Goal: Task Accomplishment & Management: Manage account settings

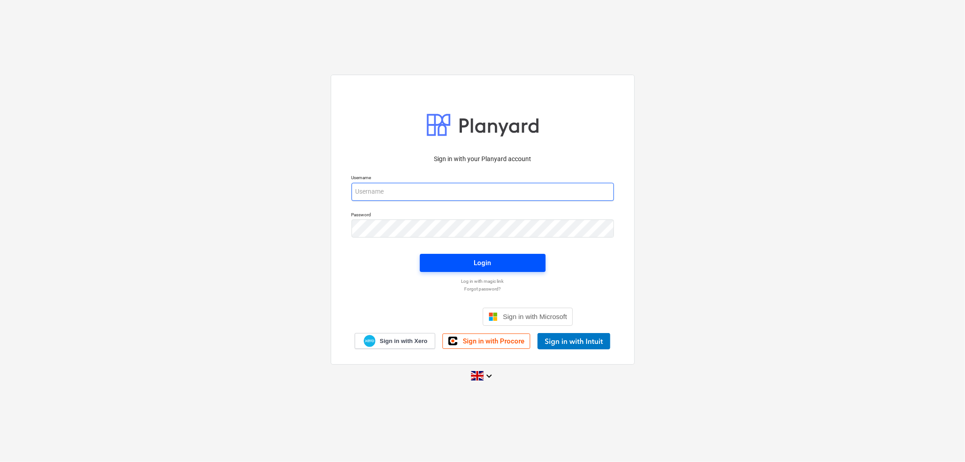
type input "[PERSON_NAME][EMAIL_ADDRESS][DOMAIN_NAME]"
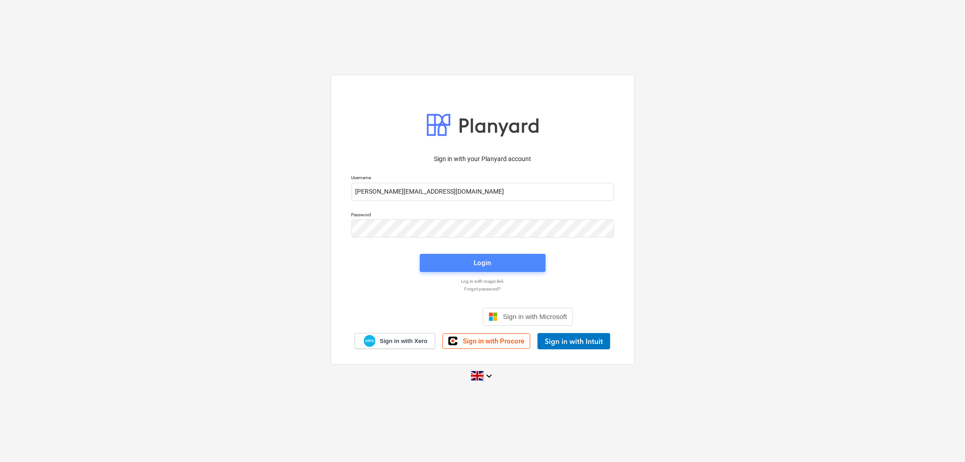
click at [445, 259] on span "Login" at bounding box center [483, 263] width 104 height 12
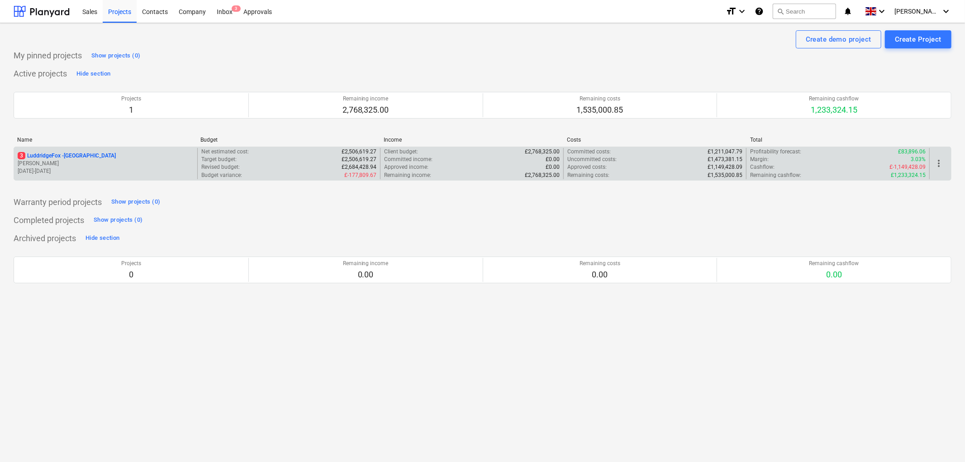
click at [48, 152] on p "3 LuddridgeFox - [GEOGRAPHIC_DATA]" at bounding box center [67, 156] width 98 height 8
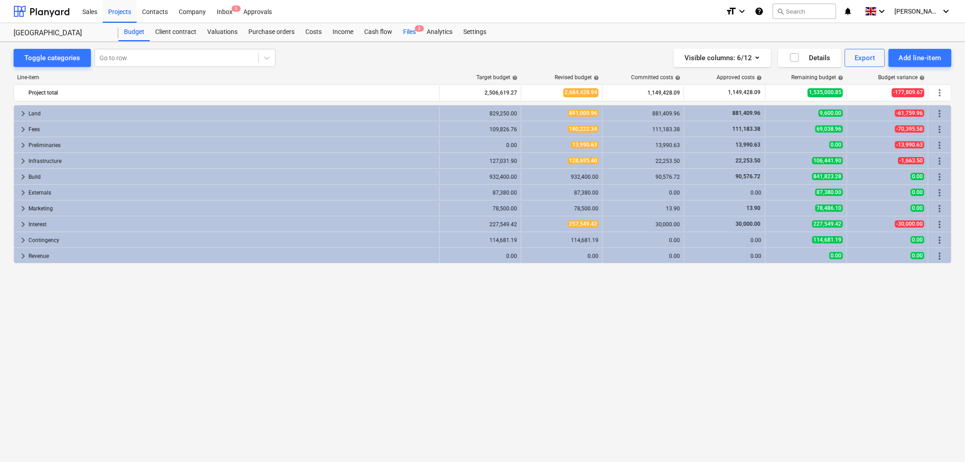
click at [406, 29] on div "Files 3" at bounding box center [410, 32] width 24 height 18
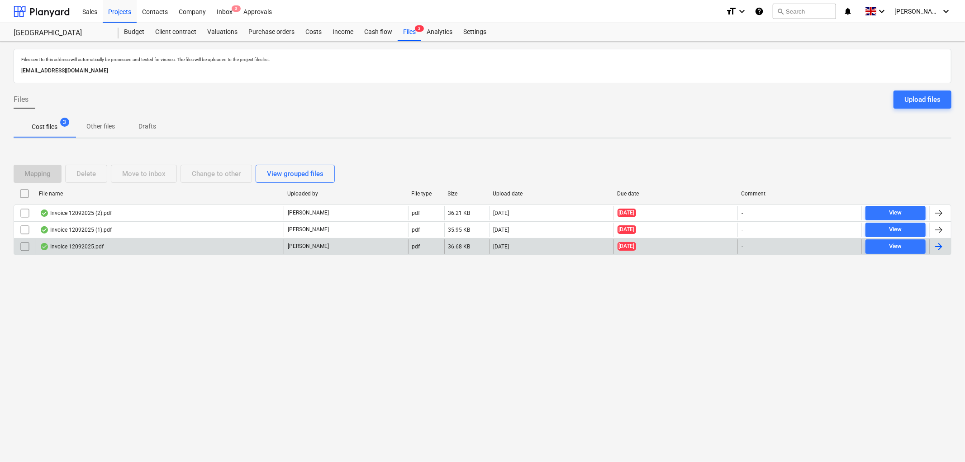
click at [95, 248] on div "Invoice 12092025.pdf" at bounding box center [72, 246] width 64 height 7
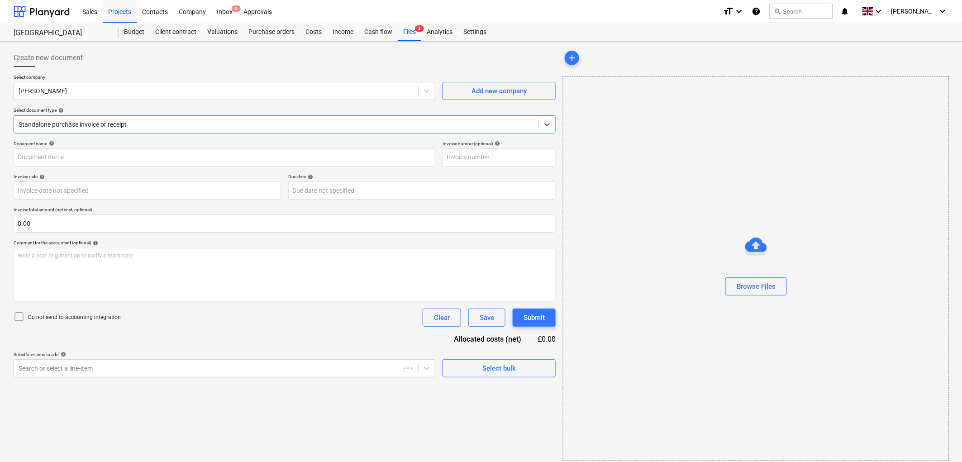
type input "Invoice 12092025.pdf"
type input "[DATE]"
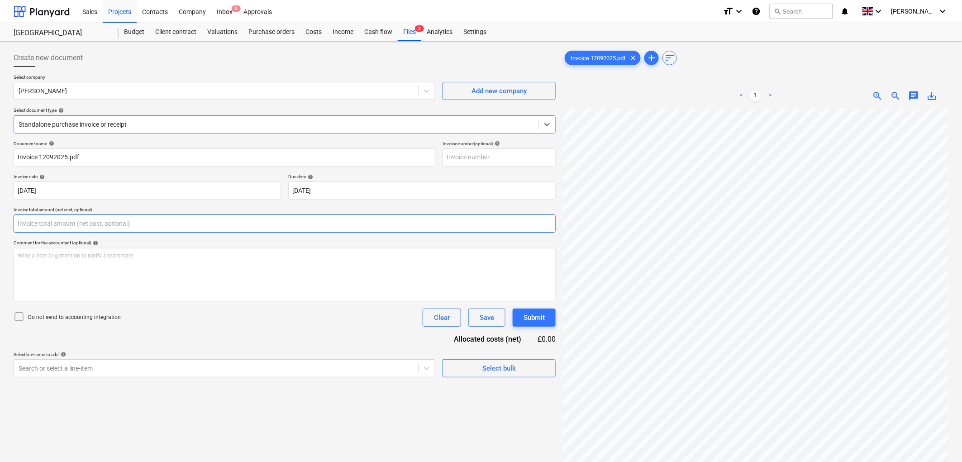
click at [155, 220] on input "text" at bounding box center [285, 224] width 542 height 18
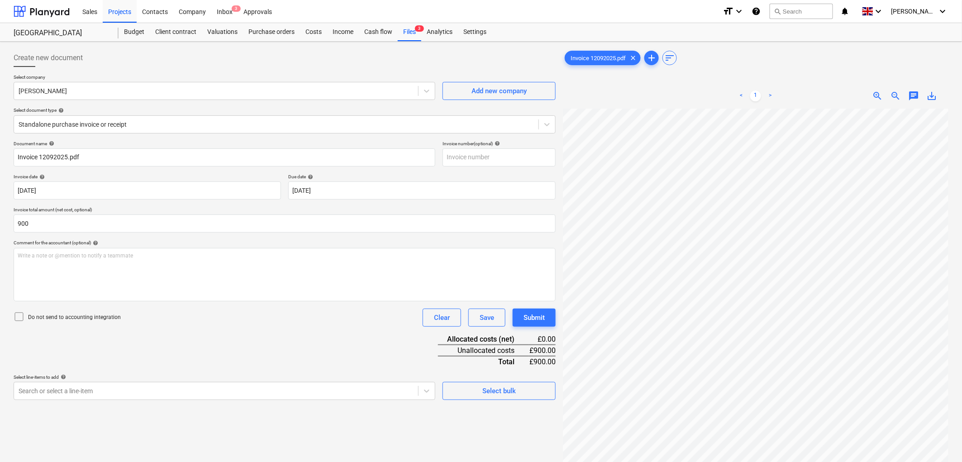
type input "900.00"
click at [74, 317] on p "Do not send to accounting integration" at bounding box center [74, 318] width 93 height 8
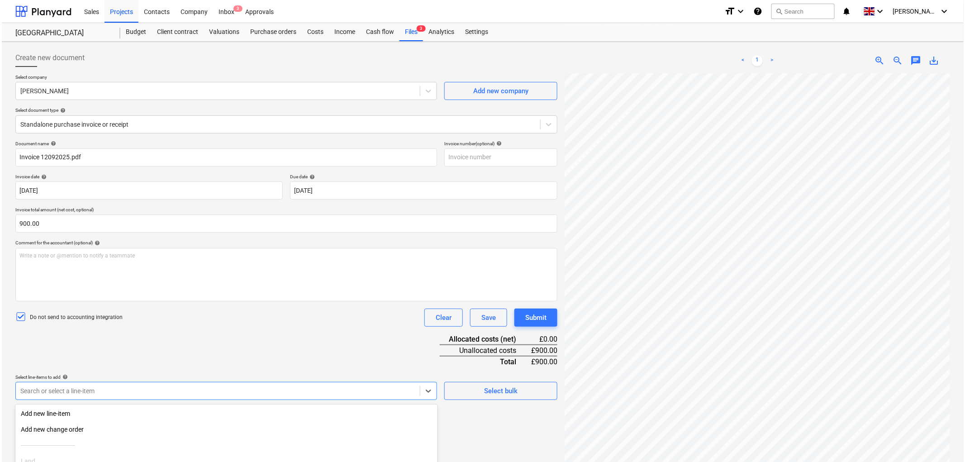
scroll to position [83, 0]
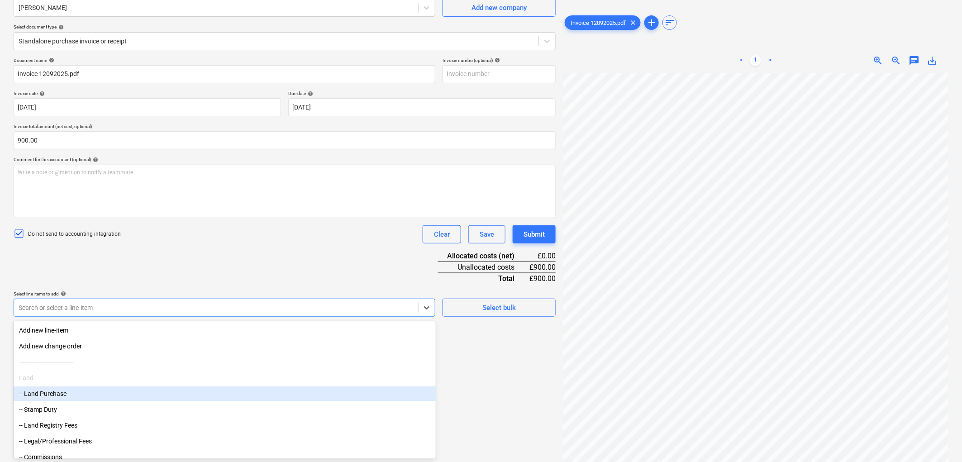
click at [67, 379] on body "Sales Projects Contacts Company Inbox 3 Approvals format_size keyboard_arrow_do…" at bounding box center [481, 148] width 962 height 462
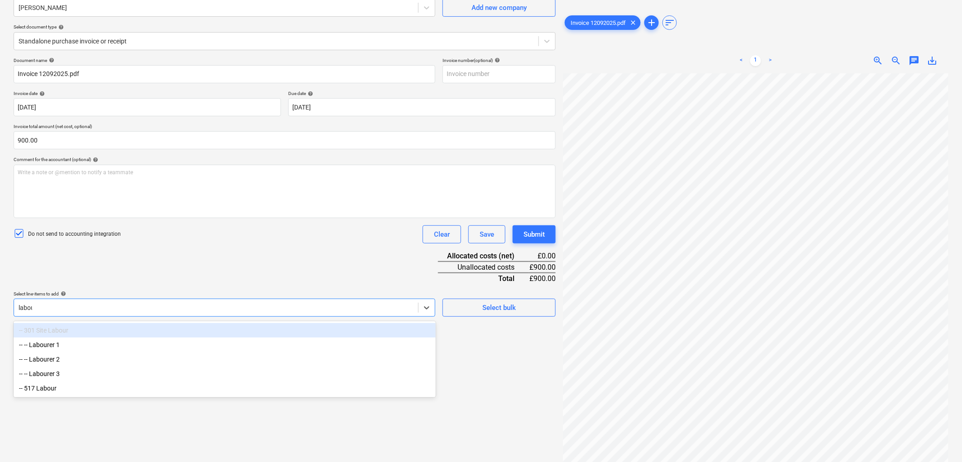
type input "labour"
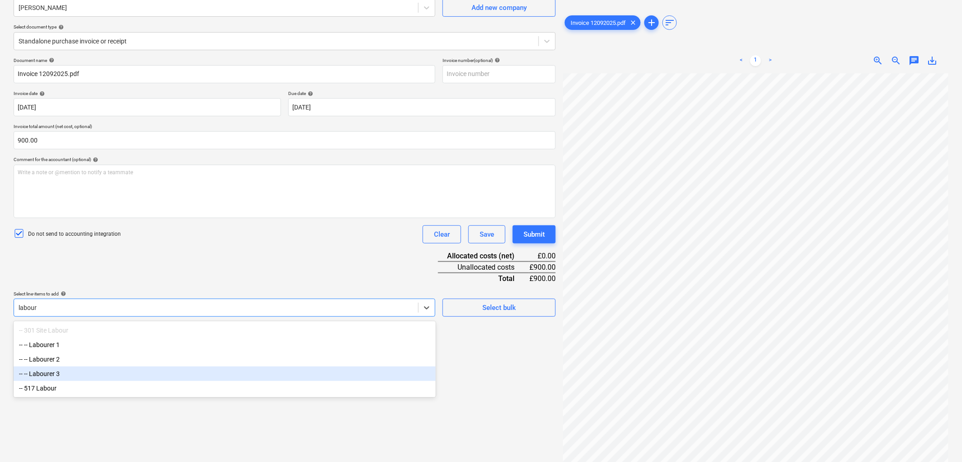
click at [100, 385] on div "-- 517 Labour" at bounding box center [225, 388] width 422 height 14
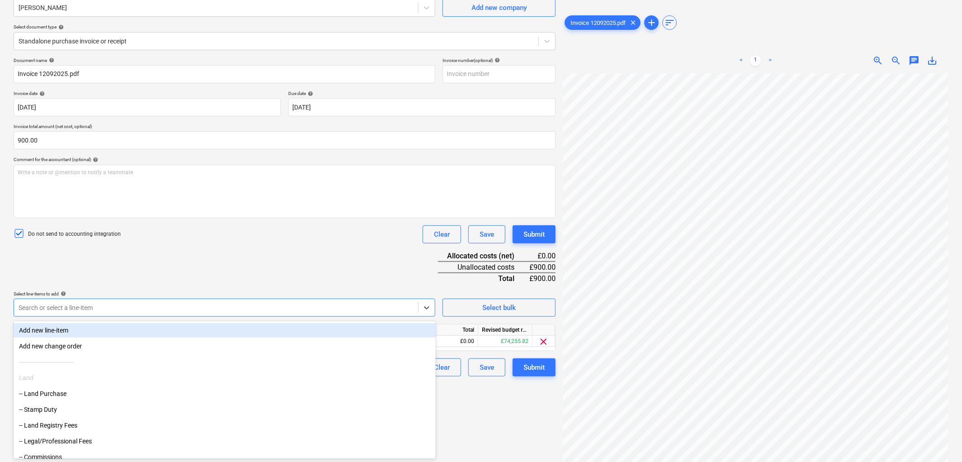
click at [237, 258] on div "Document name help Invoice 12092025.pdf Invoice number (optional) help Invoice …" at bounding box center [285, 216] width 542 height 319
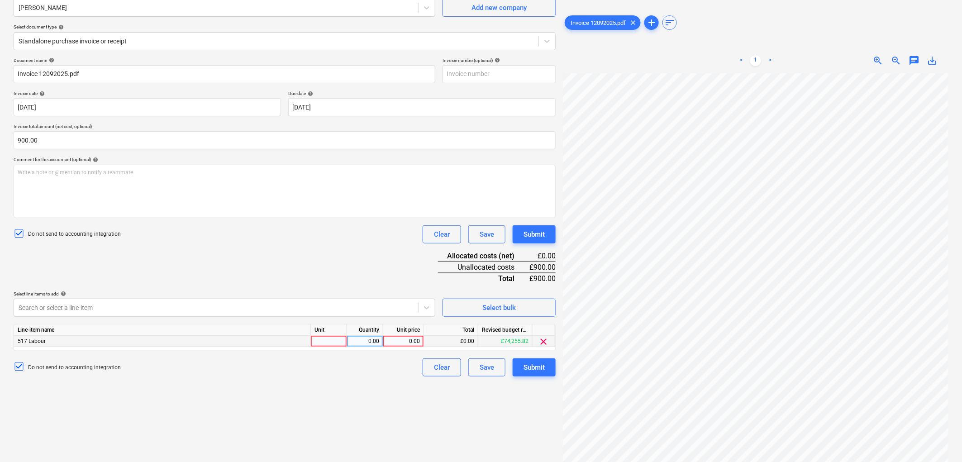
click at [322, 343] on div at bounding box center [329, 341] width 36 height 11
type input "1"
type input "900"
click at [535, 375] on button "Submit" at bounding box center [534, 367] width 43 height 18
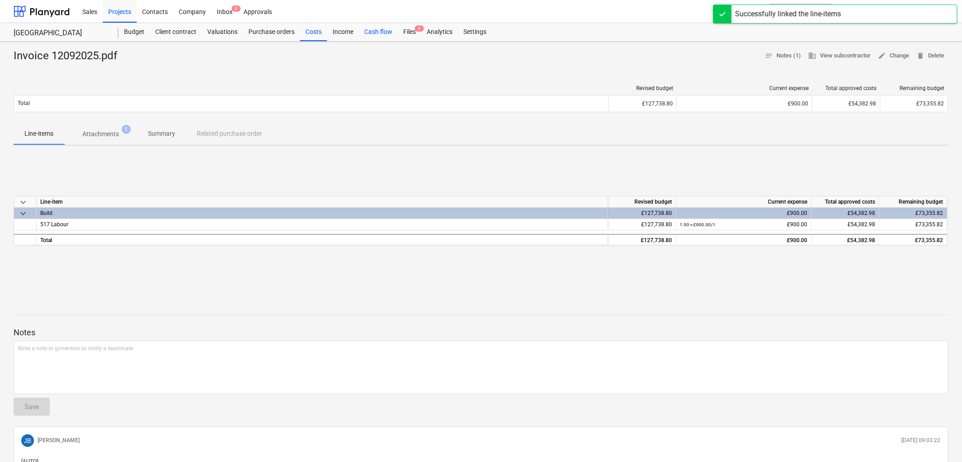
click at [406, 26] on div "Files 2" at bounding box center [410, 32] width 24 height 18
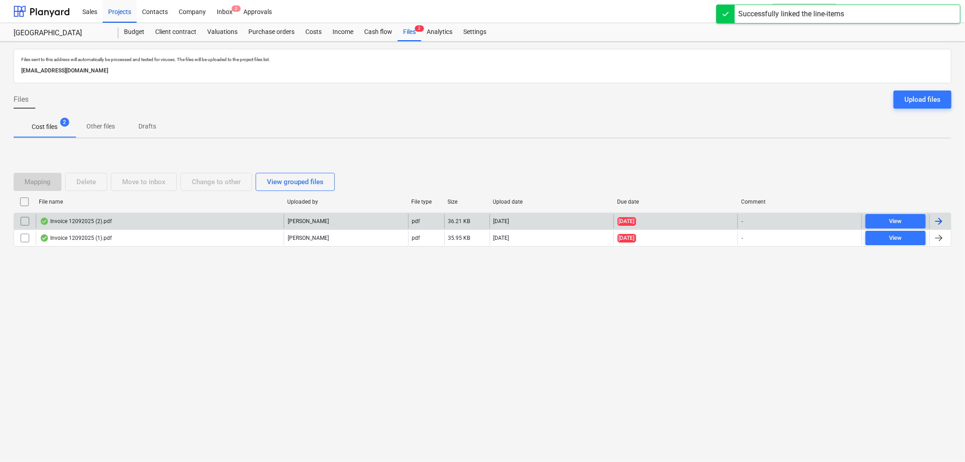
click at [80, 220] on div "Invoice 12092025 (2).pdf" at bounding box center [76, 221] width 72 height 7
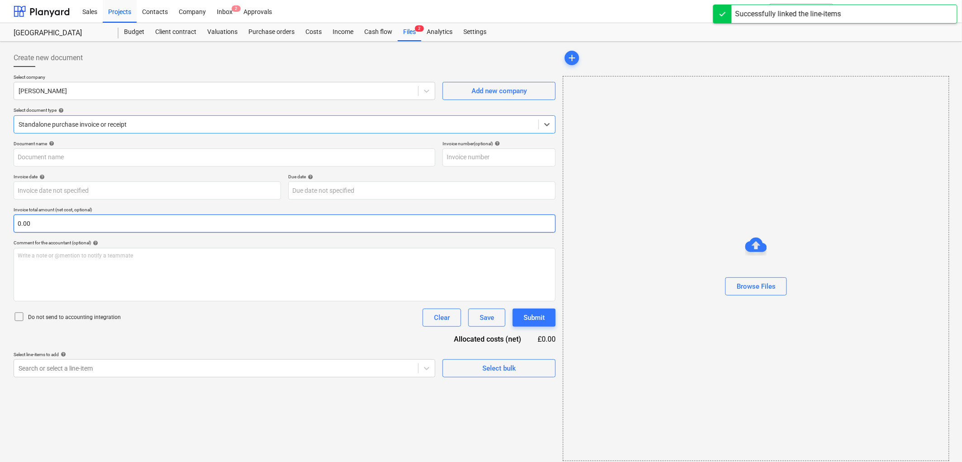
type input "Invoice 12092025 (2).pdf"
type input "[DATE]"
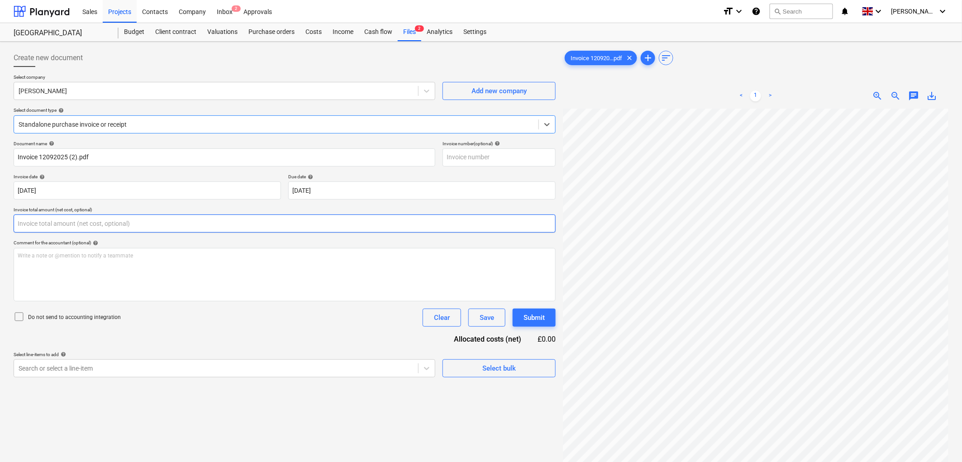
click at [61, 231] on input "text" at bounding box center [285, 224] width 542 height 18
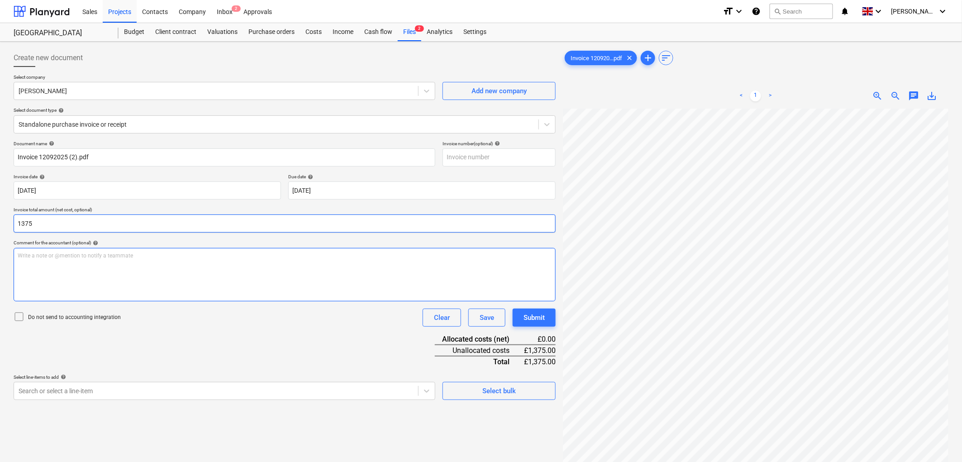
type input "1,375.00"
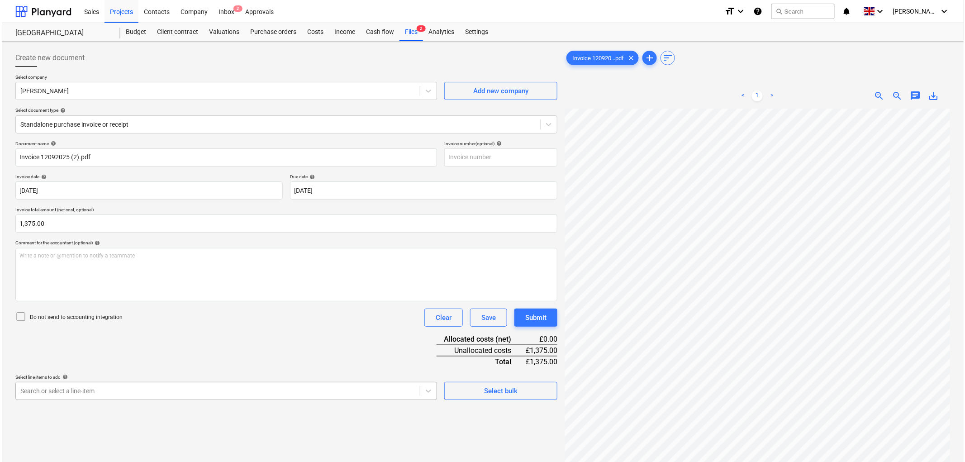
scroll to position [83, 0]
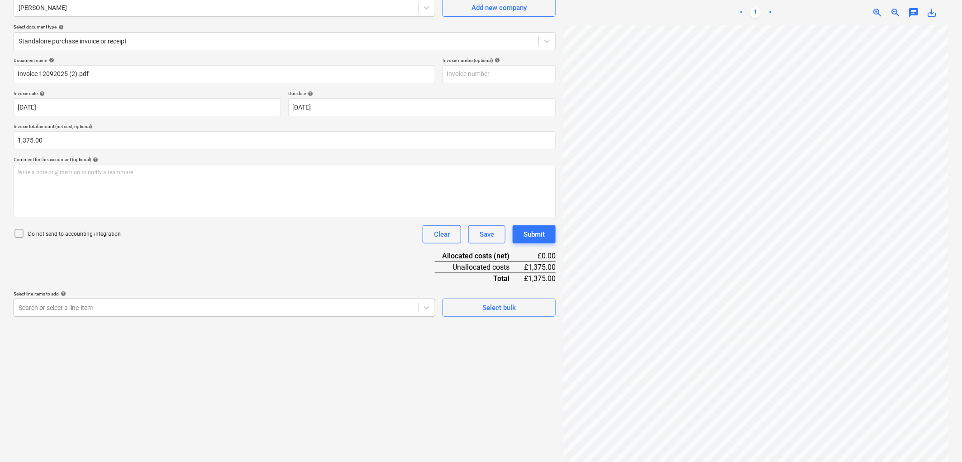
click at [73, 379] on body "Sales Projects Contacts Company Inbox 2 Approvals format_size keyboard_arrow_do…" at bounding box center [481, 148] width 962 height 462
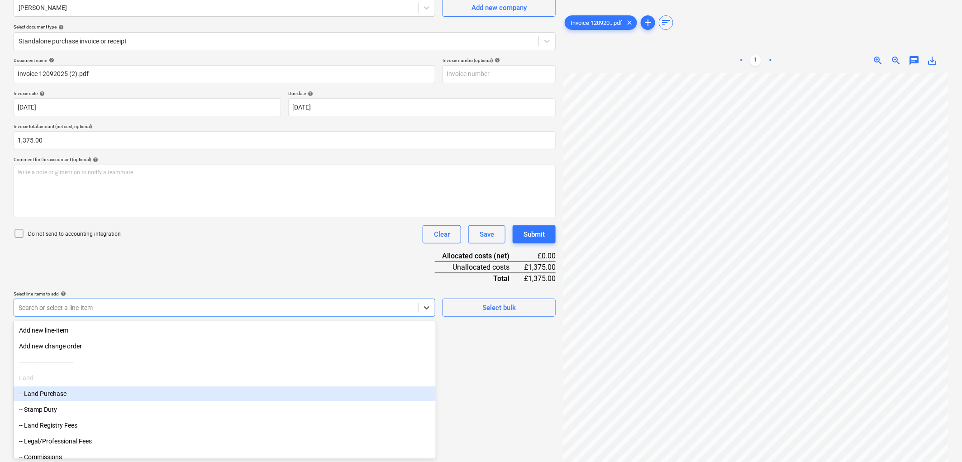
type input "a"
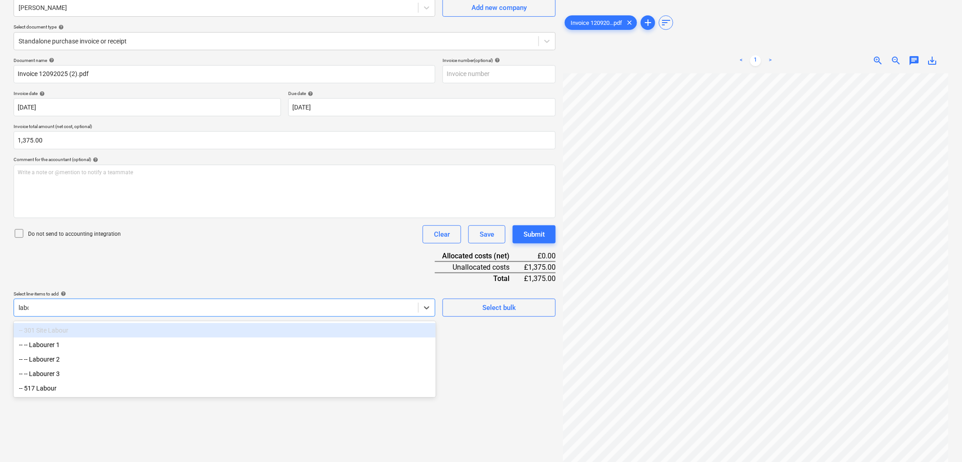
type input "labour"
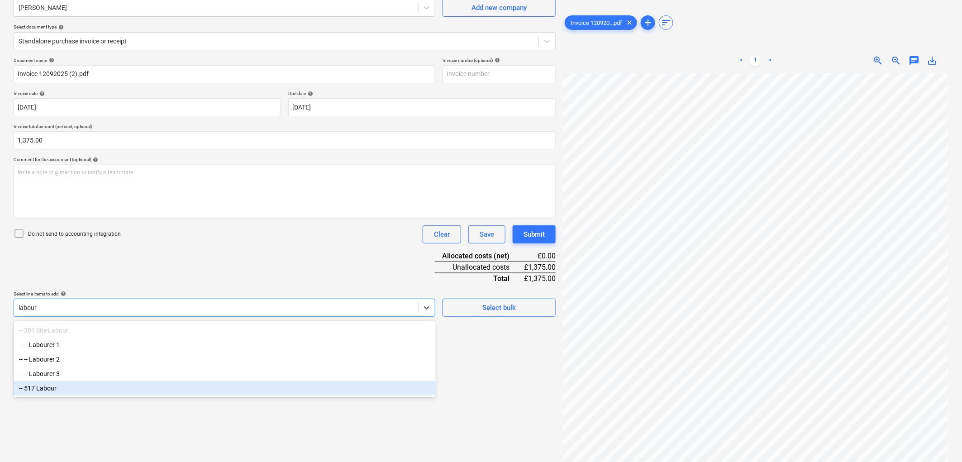
click at [75, 387] on div "-- 517 Labour" at bounding box center [225, 388] width 422 height 14
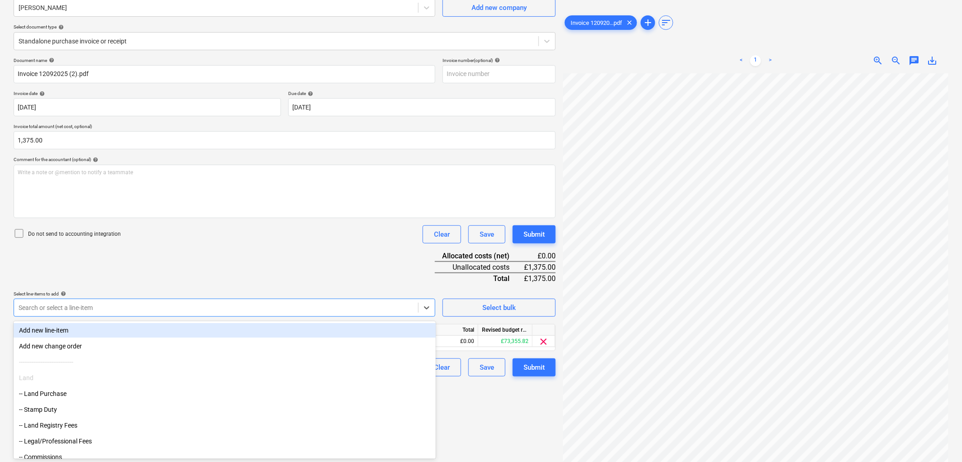
drag, startPoint x: 360, startPoint y: 258, endPoint x: 363, endPoint y: 281, distance: 22.8
click at [360, 258] on div "Document name help Invoice 12092025 (2).pdf Invoice number (optional) help Invo…" at bounding box center [285, 216] width 542 height 319
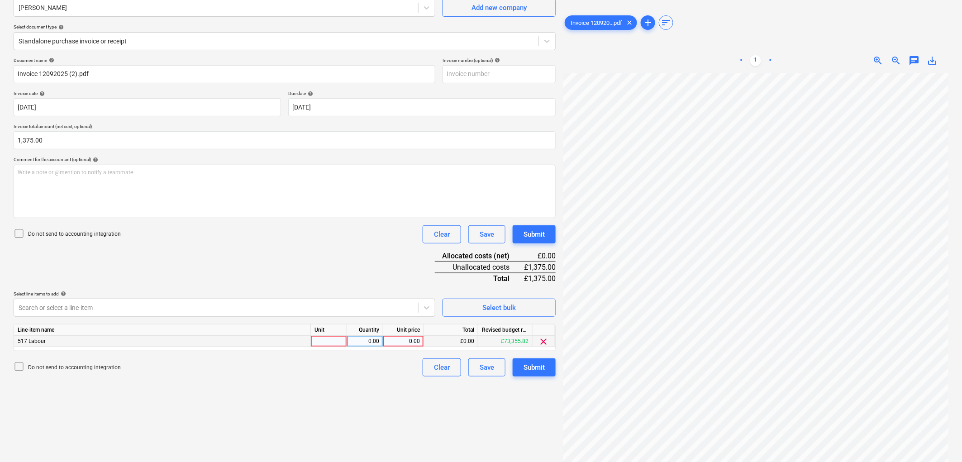
click at [329, 341] on div at bounding box center [329, 341] width 36 height 11
type input "1"
type input "1375"
click at [528, 373] on div "Submit" at bounding box center [534, 368] width 21 height 12
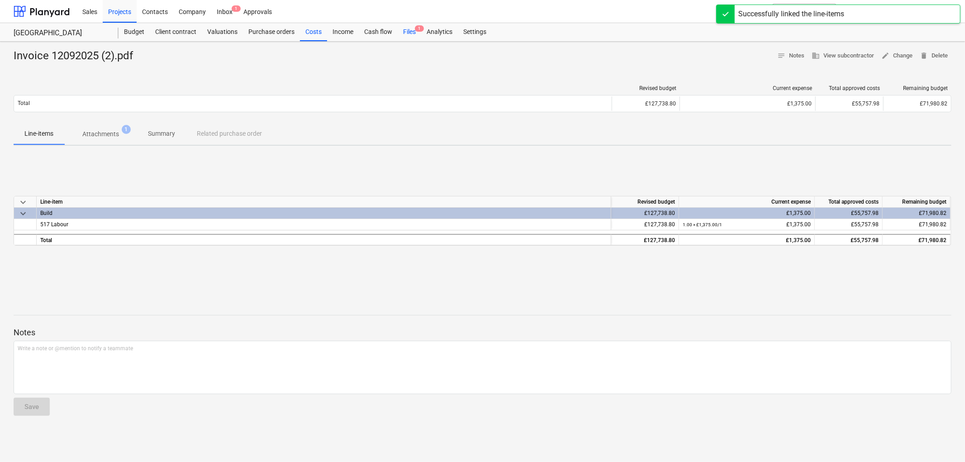
drag, startPoint x: 420, startPoint y: 31, endPoint x: 414, endPoint y: 33, distance: 6.3
click at [418, 31] on span "1" at bounding box center [419, 28] width 9 height 6
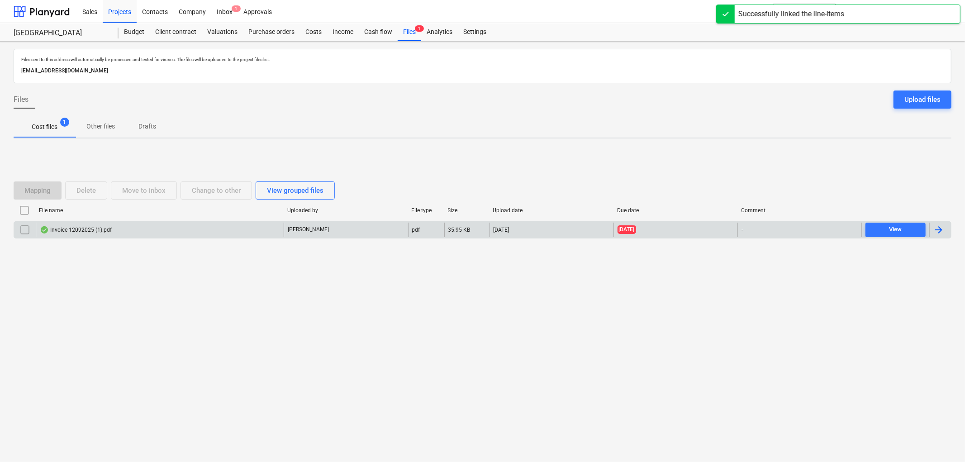
click at [101, 231] on div "Invoice 12092025 (1).pdf" at bounding box center [76, 229] width 72 height 7
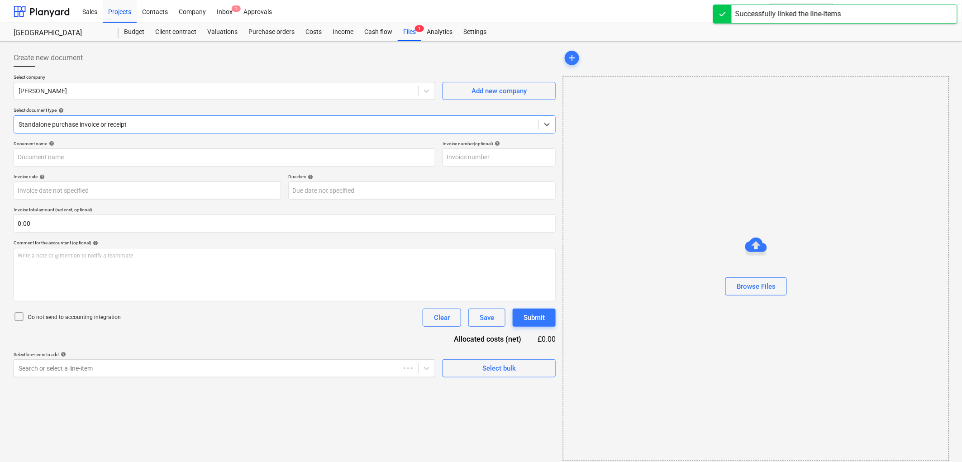
type input "Invoice 12092025 (1).pdf"
type input "[DATE]"
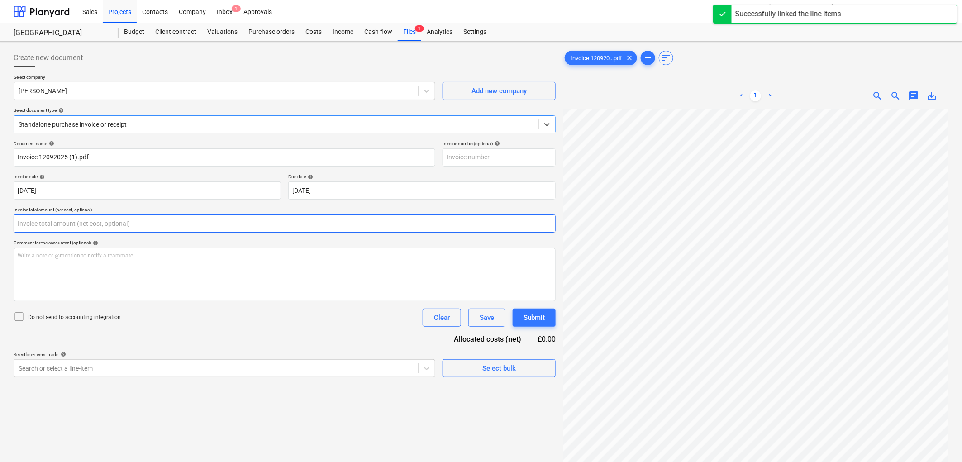
click at [72, 225] on input "text" at bounding box center [285, 224] width 542 height 18
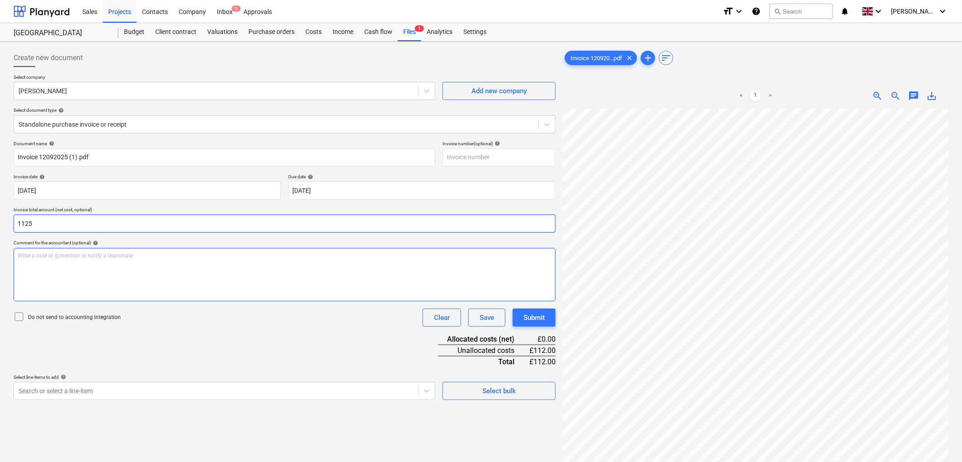
type input "1,125.00"
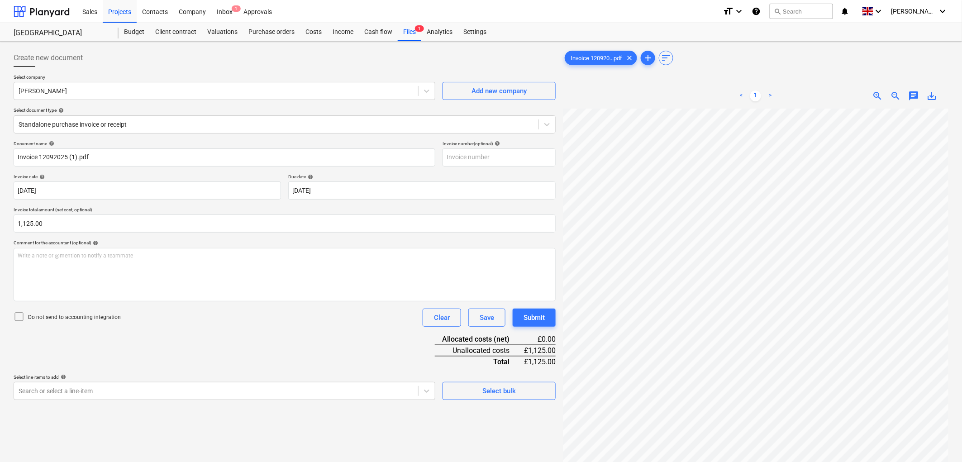
click at [91, 401] on div "Create new document Select company [PERSON_NAME] Add new company Select documen…" at bounding box center [284, 297] width 549 height 504
click at [94, 388] on body "Sales Projects Contacts Company Inbox 1 Approvals format_size keyboard_arrow_do…" at bounding box center [481, 231] width 962 height 462
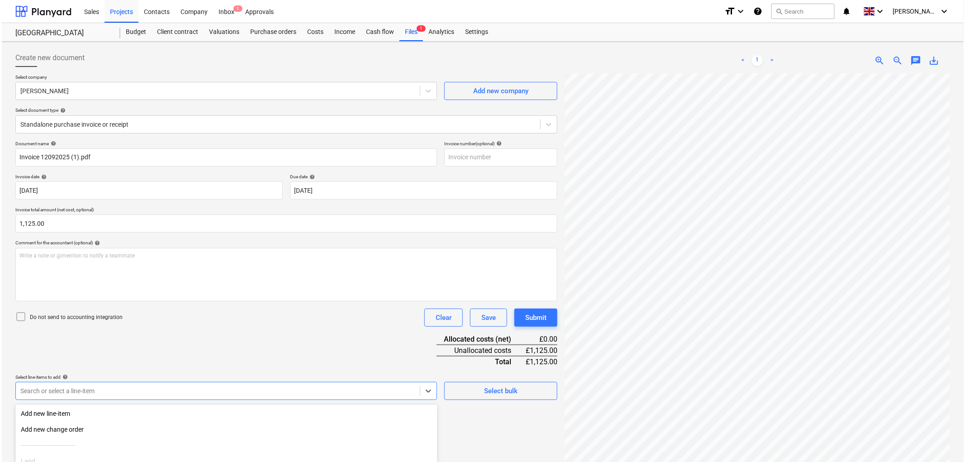
scroll to position [83, 0]
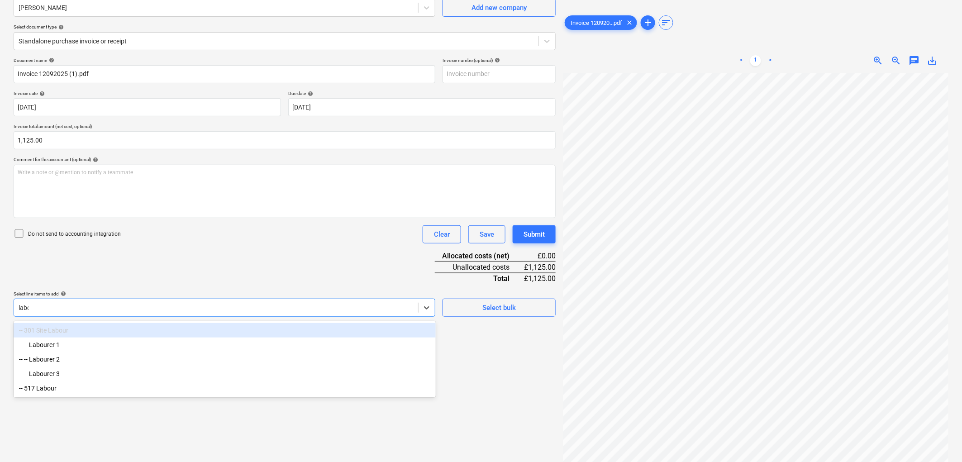
type input "labour"
click at [92, 387] on div "-- 517 Labour" at bounding box center [225, 388] width 422 height 14
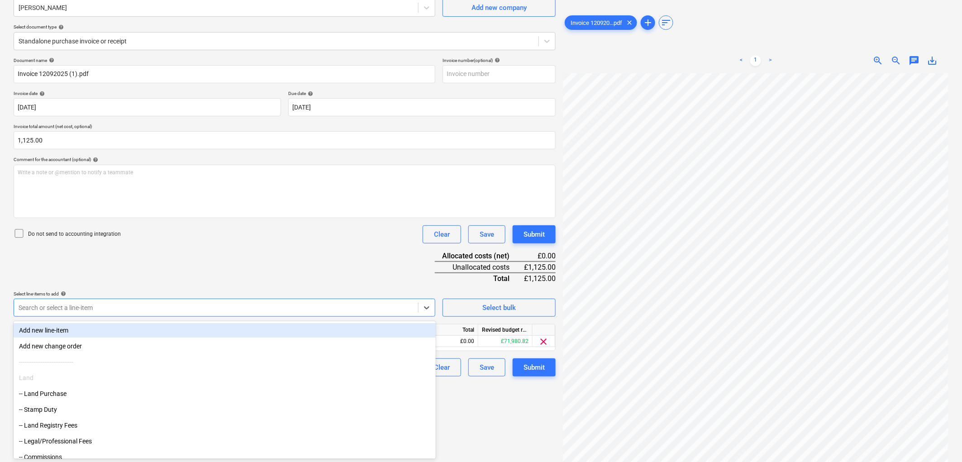
click at [282, 269] on div "Document name help Invoice 12092025 (1).pdf Invoice number (optional) help Invo…" at bounding box center [285, 216] width 542 height 319
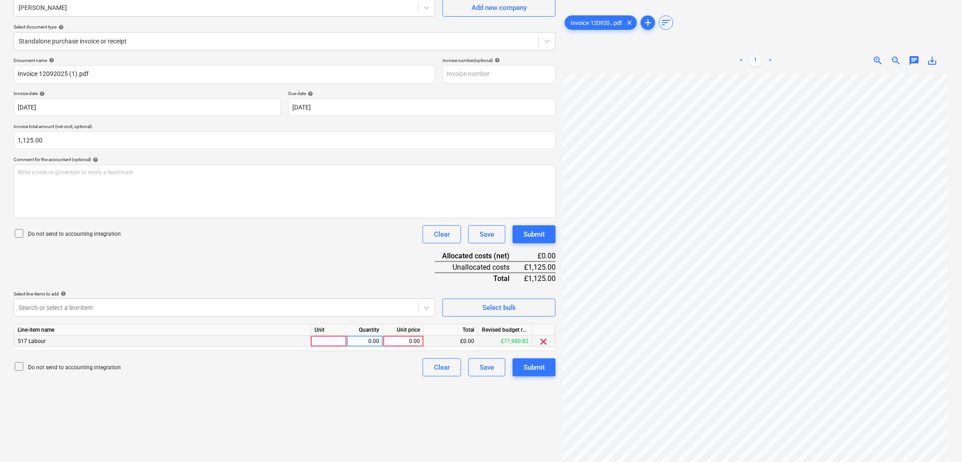
click at [344, 342] on div at bounding box center [329, 341] width 36 height 11
type input "1"
type input "1125"
click at [540, 356] on div "Document name help Invoice 12092025 (1).pdf Invoice number (optional) help Invo…" at bounding box center [285, 216] width 542 height 319
click at [545, 361] on button "Submit" at bounding box center [534, 367] width 43 height 18
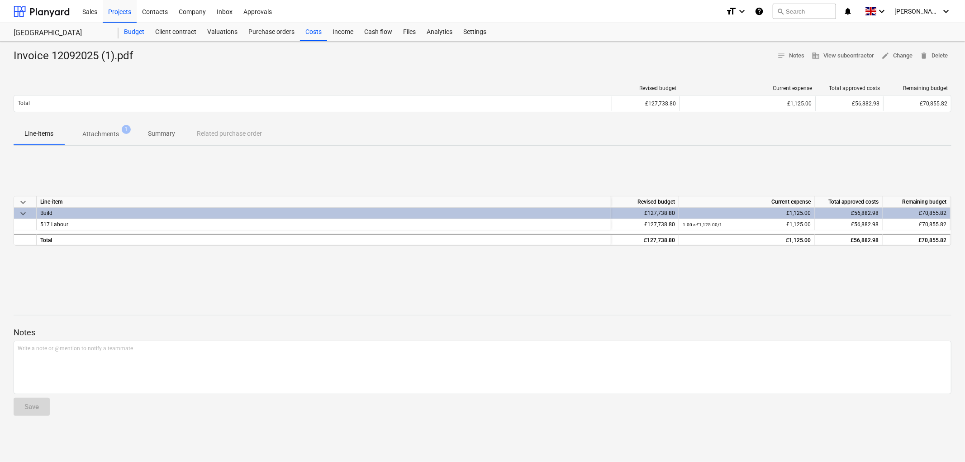
click at [134, 32] on div "Budget" at bounding box center [134, 32] width 31 height 18
